Goal: Find specific page/section: Find specific page/section

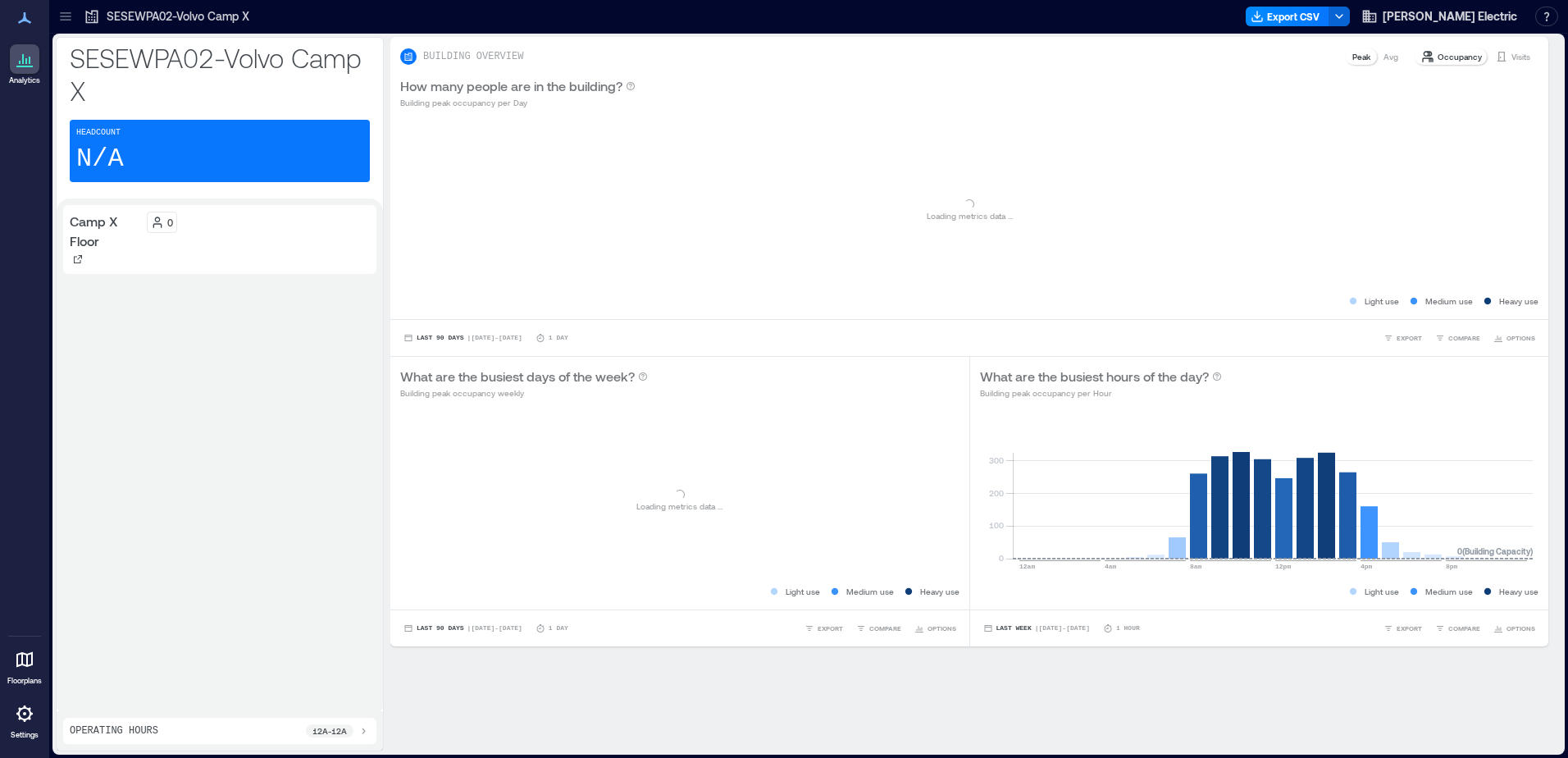
click at [23, 656] on icon at bounding box center [24, 660] width 16 height 15
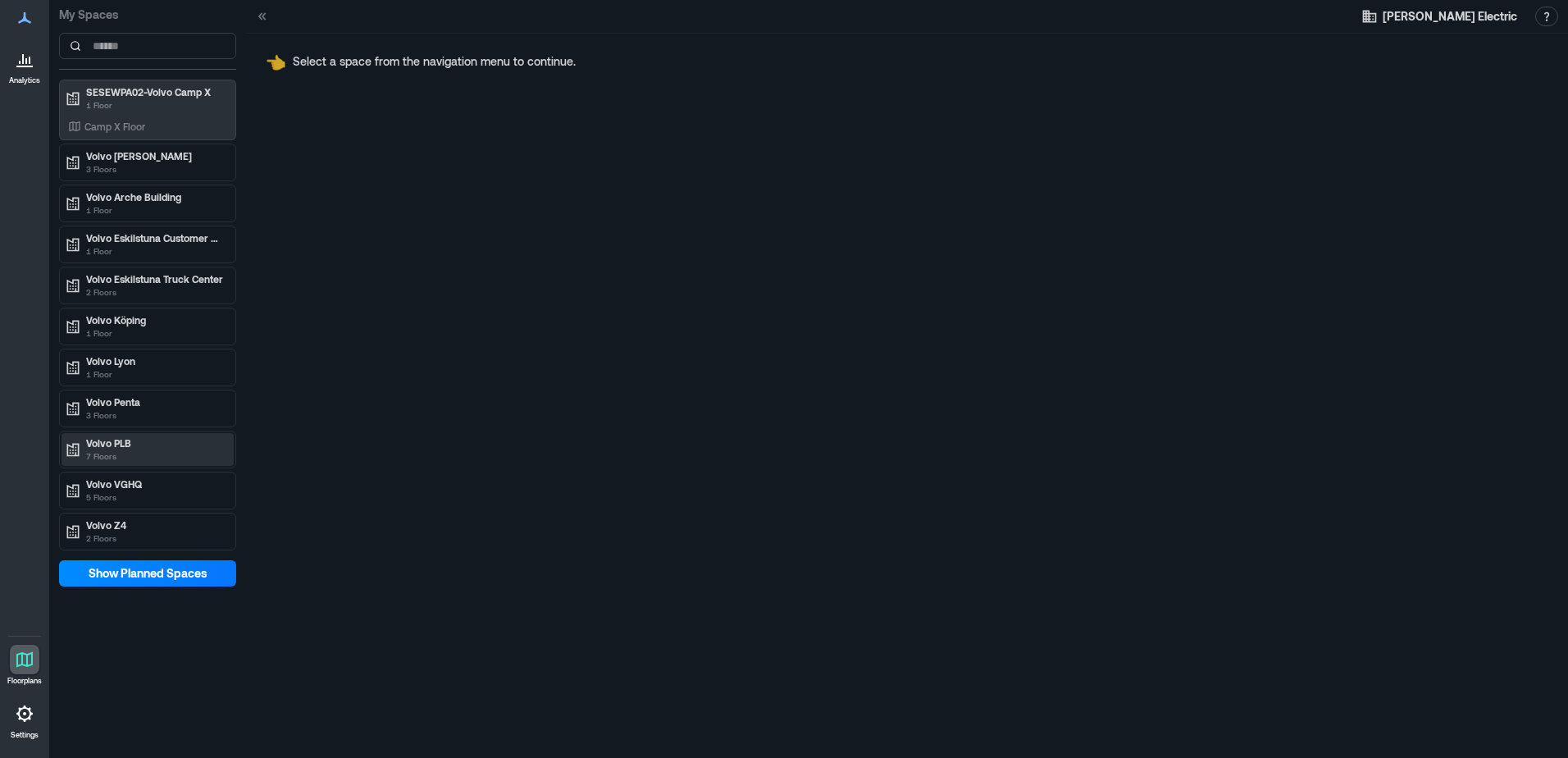
click at [158, 438] on p "Volvo PLB" at bounding box center [155, 443] width 138 height 13
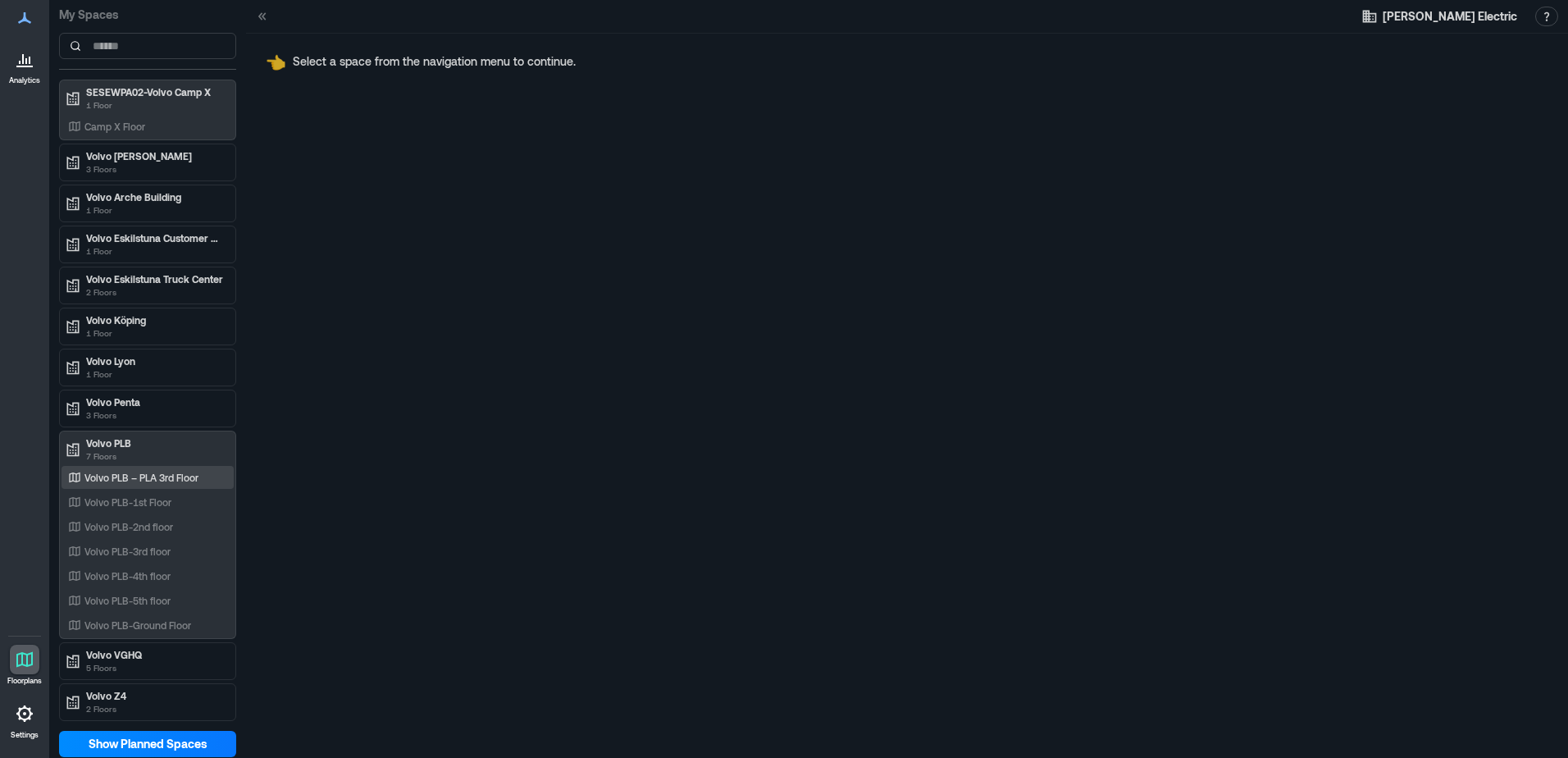
click at [196, 480] on p "Volvo PLB – PLA 3rd Floor" at bounding box center [142, 477] width 114 height 13
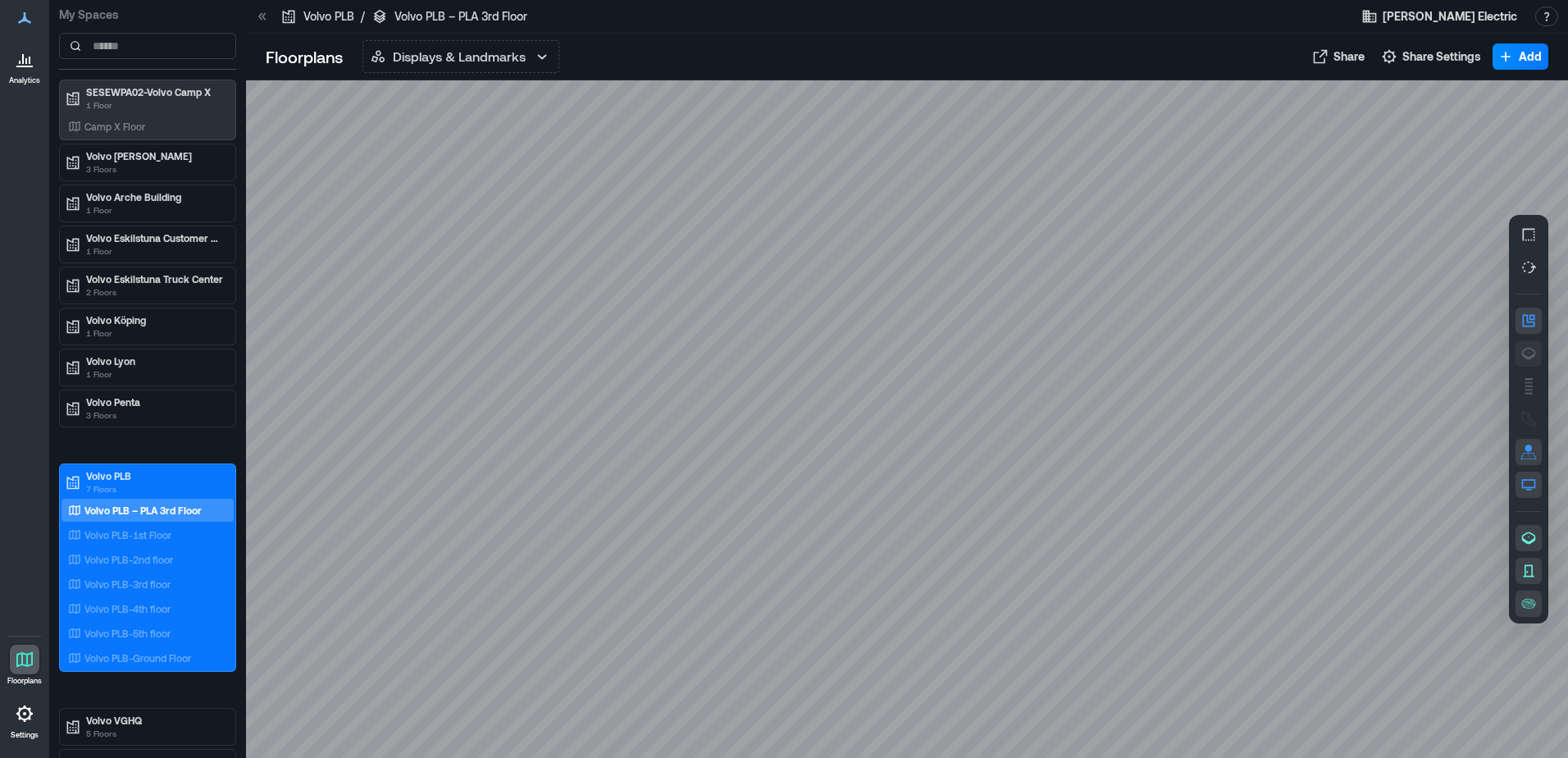
click at [1527, 348] on icon "button" at bounding box center [1529, 354] width 14 height 12
click at [209, 535] on div "Volvo PLB-1st Floor" at bounding box center [144, 534] width 159 height 16
click at [1536, 354] on icon "button" at bounding box center [1528, 353] width 16 height 16
click at [194, 568] on div "Volvo PLB-2nd floor" at bounding box center [147, 559] width 172 height 23
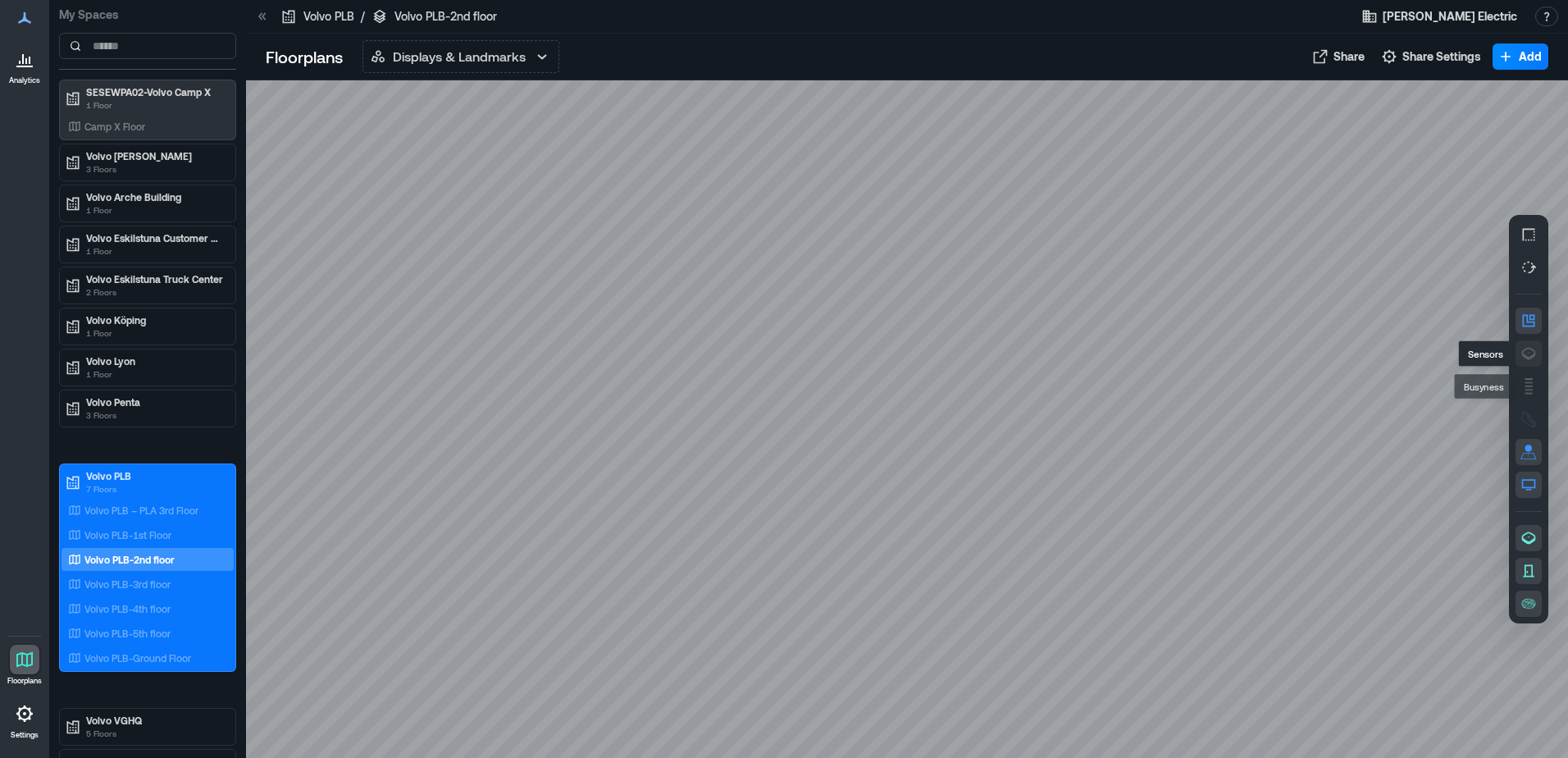
click at [1530, 354] on icon "button" at bounding box center [1528, 353] width 16 height 16
click at [187, 575] on div "Volvo PLB-3rd floor" at bounding box center [144, 583] width 159 height 16
